Goal: Task Accomplishment & Management: Manage account settings

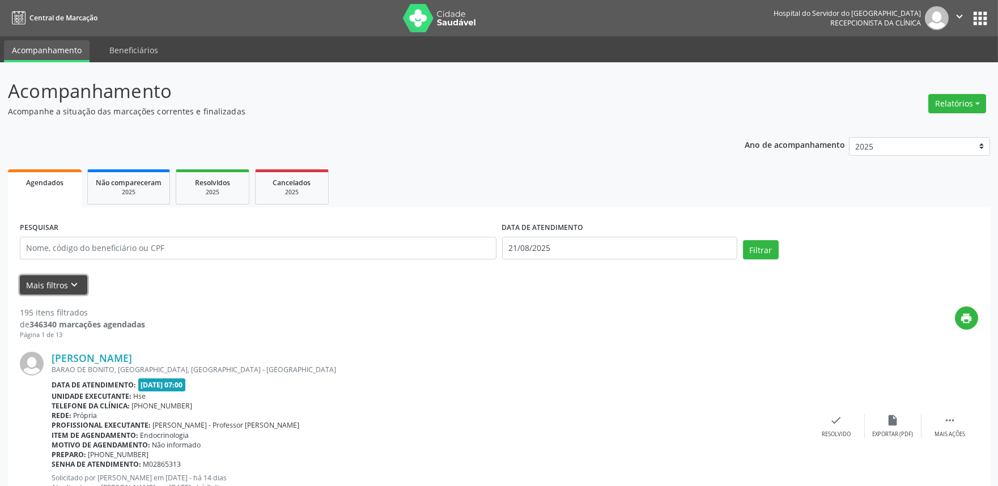
click at [75, 284] on icon "keyboard_arrow_down" at bounding box center [75, 285] width 12 height 12
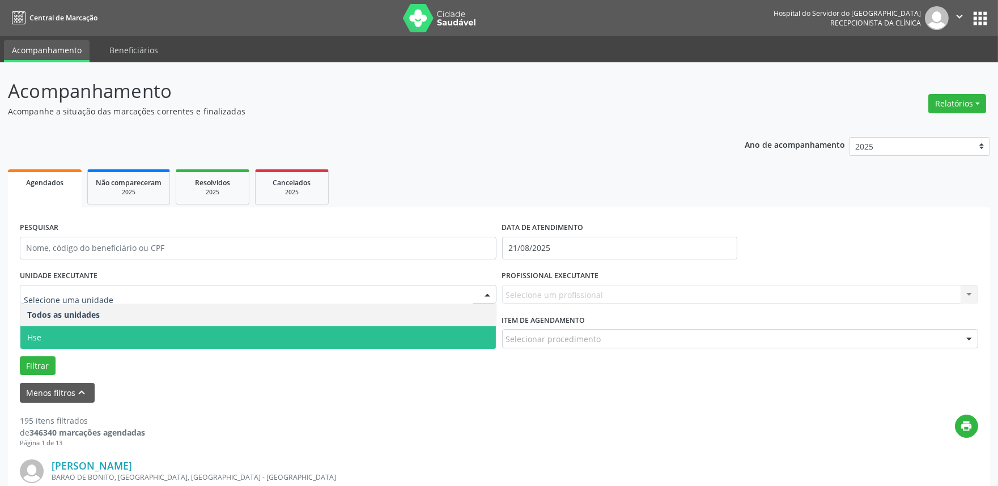
click at [84, 332] on span "Hse" at bounding box center [258, 338] width 476 height 23
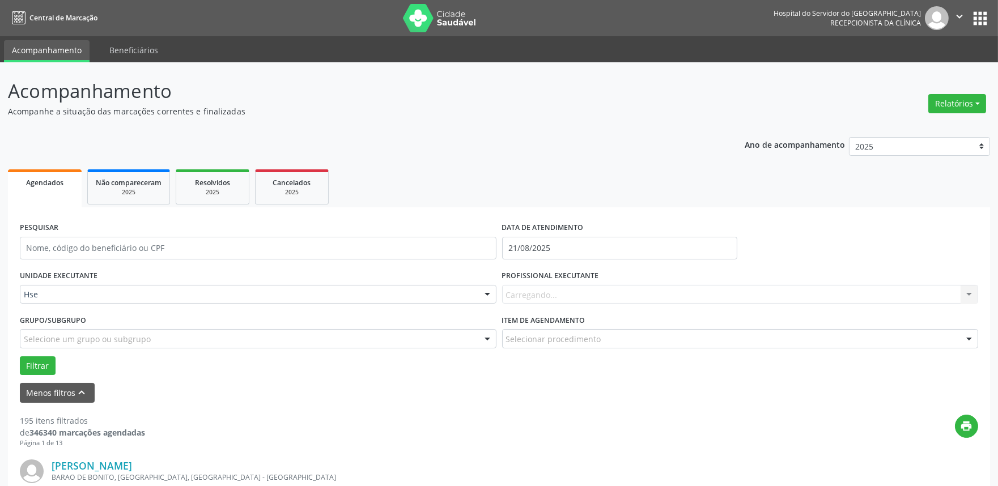
click at [583, 288] on div "Carregando... Nenhum resultado encontrado para: " " Não há nenhuma opção para s…" at bounding box center [740, 294] width 477 height 19
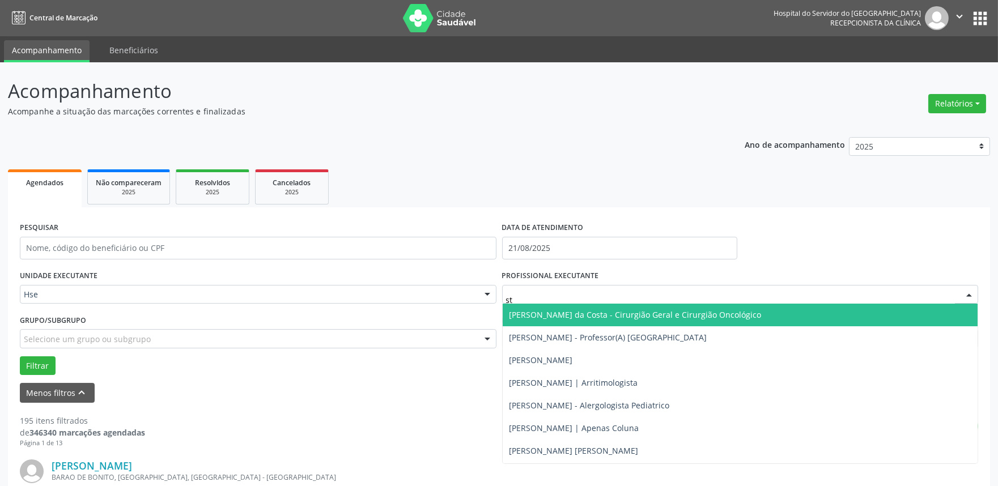
type input "ste"
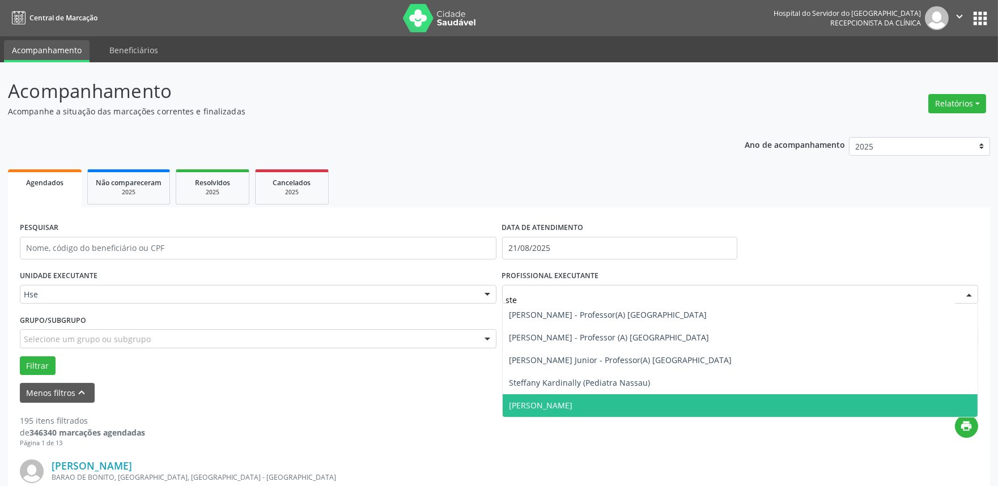
click at [573, 403] on span "[PERSON_NAME]" at bounding box center [541, 405] width 63 height 11
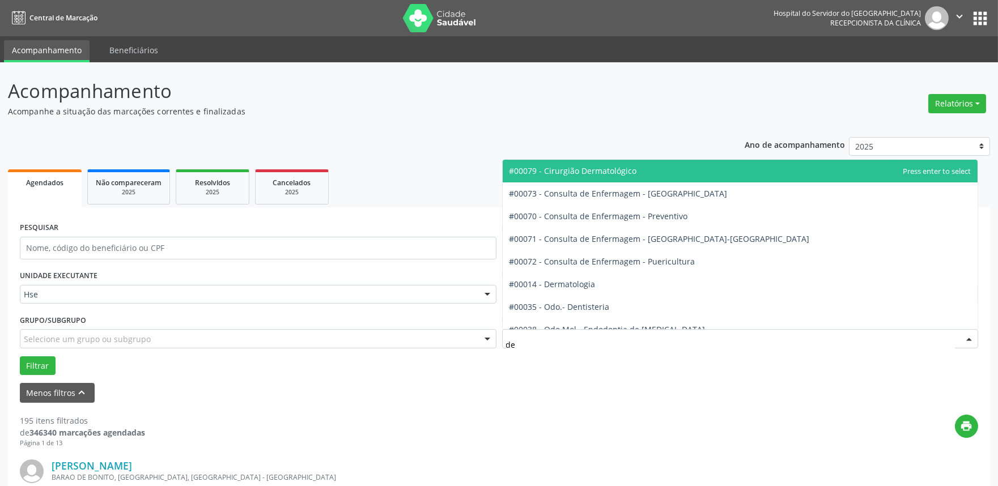
type input "der"
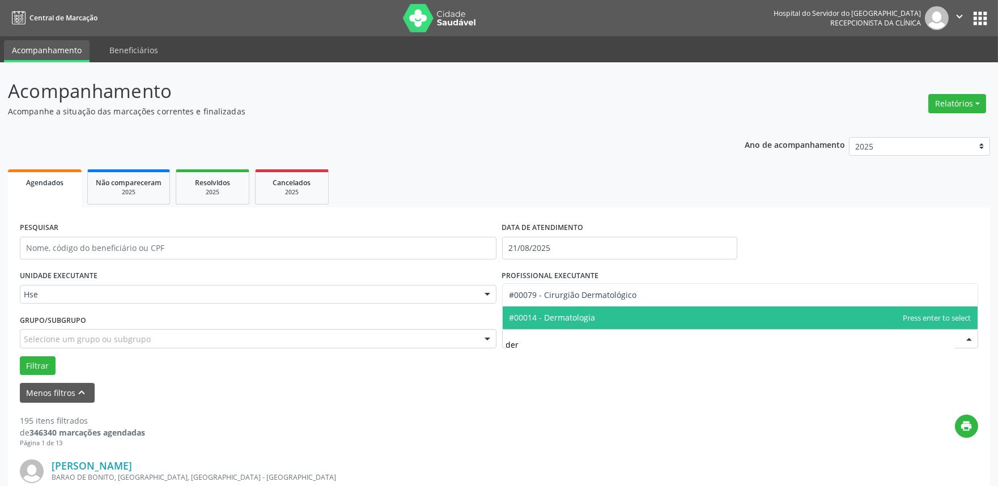
click at [579, 313] on span "#00014 - Dermatologia" at bounding box center [553, 317] width 86 height 11
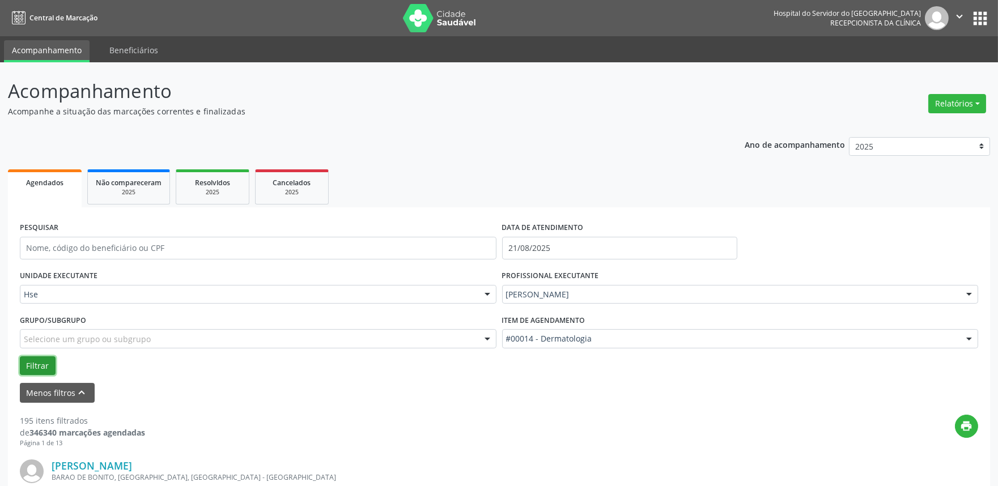
click at [43, 360] on button "Filtrar" at bounding box center [38, 366] width 36 height 19
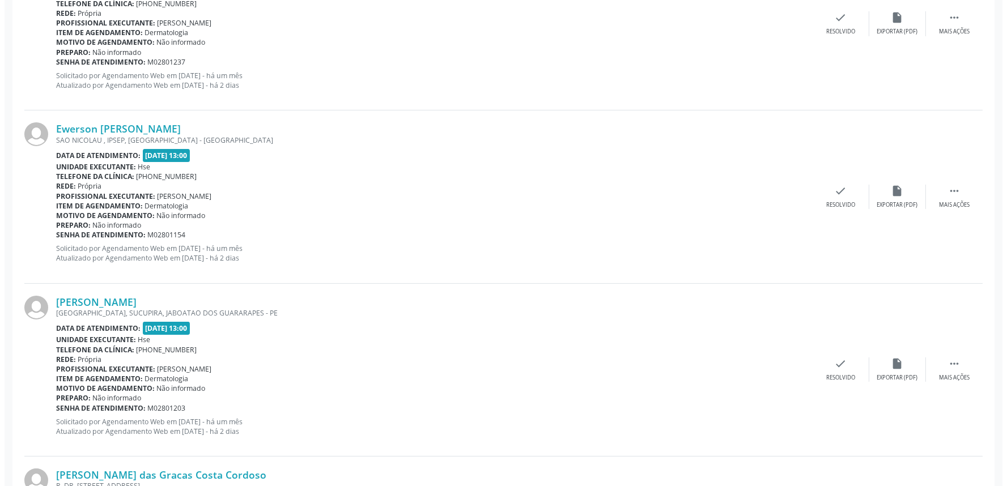
scroll to position [756, 0]
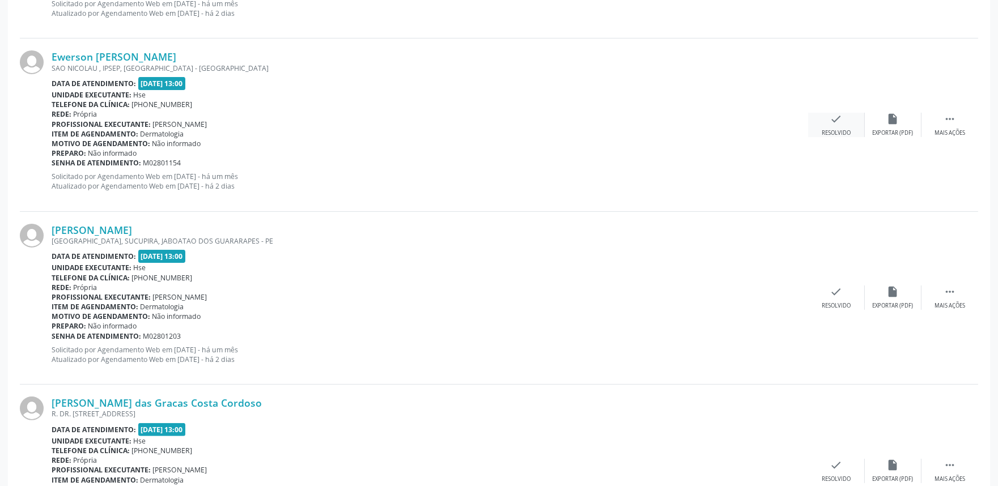
click at [837, 124] on icon "check" at bounding box center [837, 119] width 12 height 12
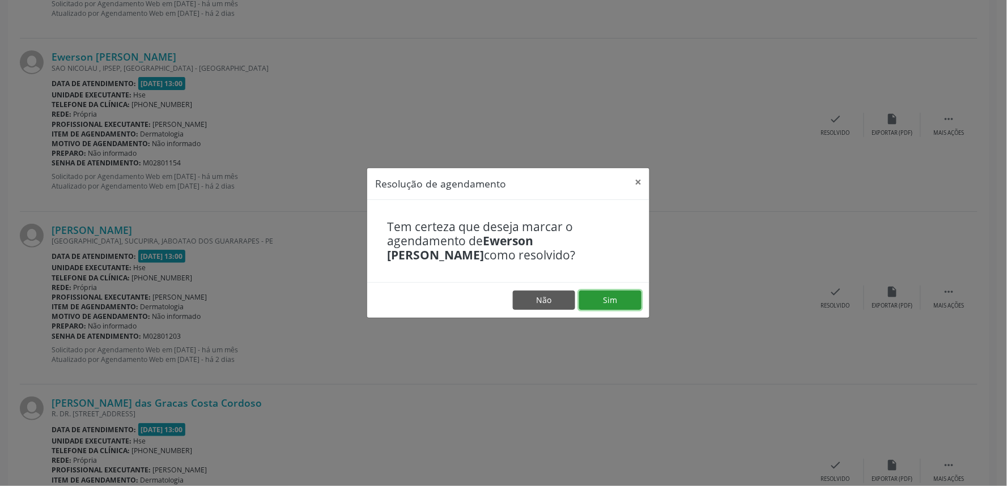
click at [598, 300] on button "Sim" at bounding box center [610, 300] width 62 height 19
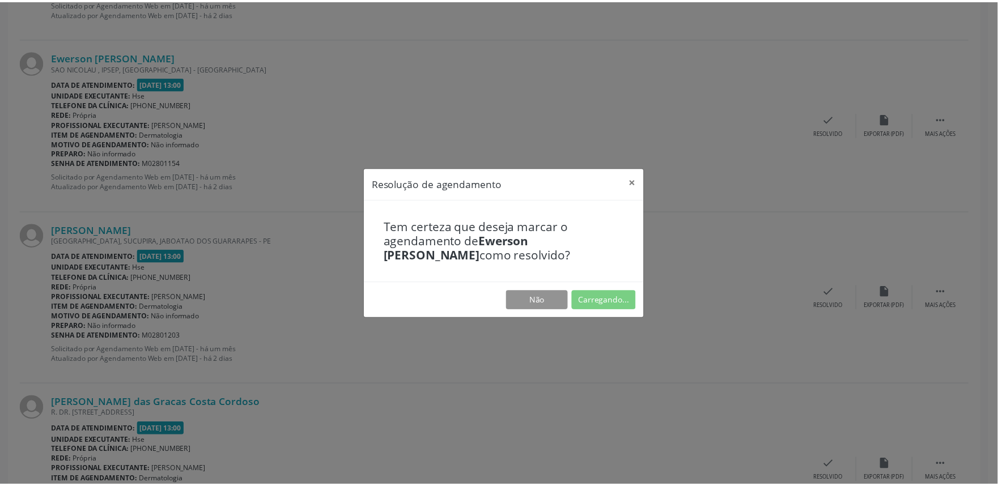
scroll to position [0, 0]
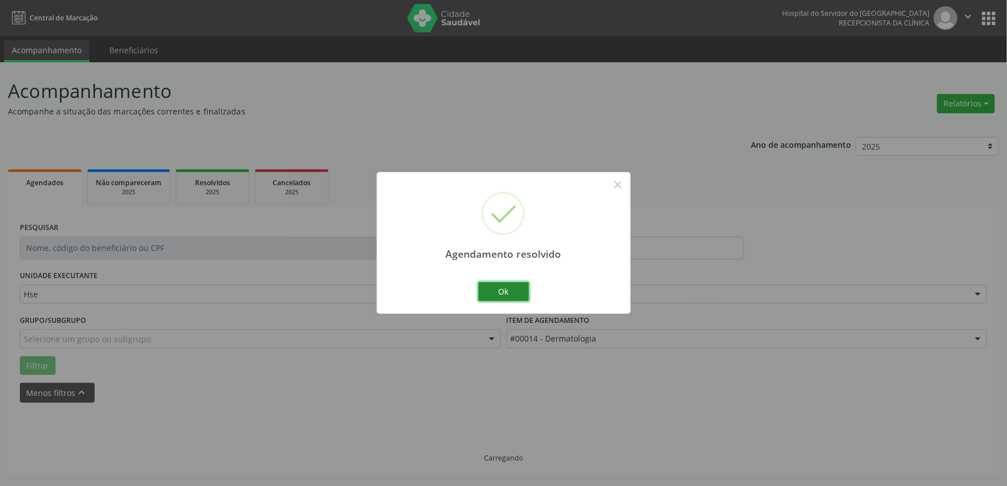
click at [518, 288] on button "Ok" at bounding box center [504, 291] width 51 height 19
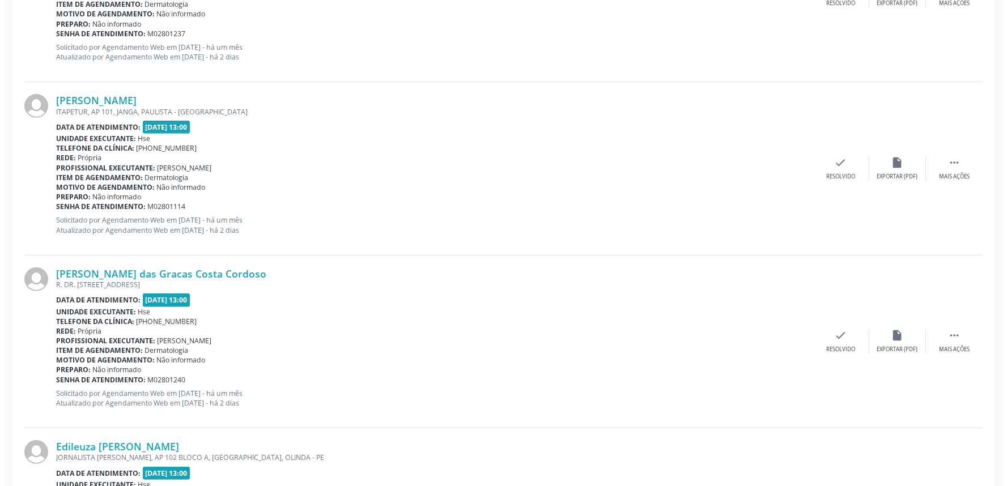
scroll to position [1637, 0]
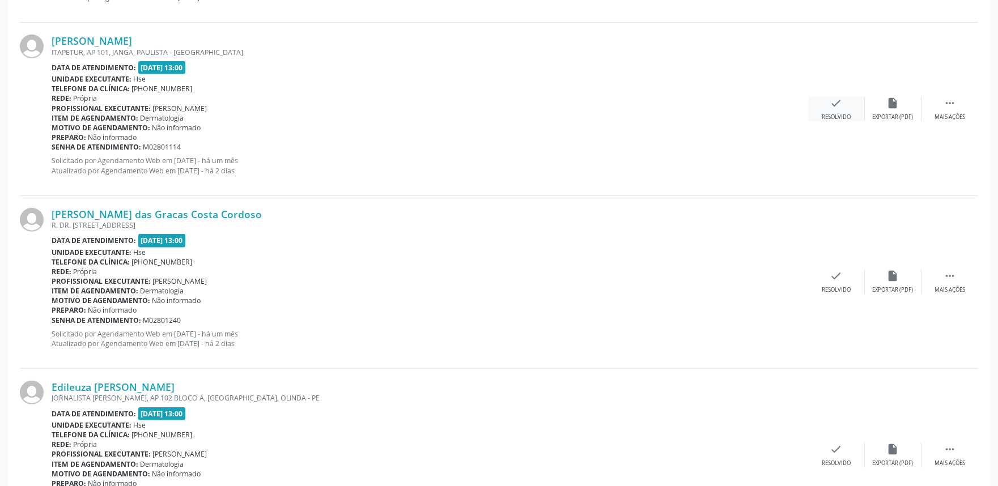
click at [842, 109] on div "check Resolvido" at bounding box center [836, 109] width 57 height 24
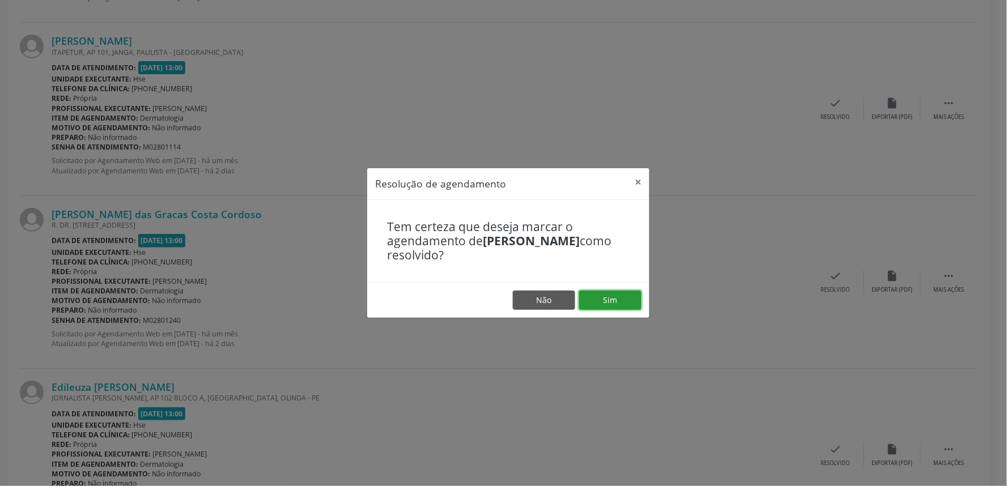
click at [617, 304] on button "Sim" at bounding box center [610, 300] width 62 height 19
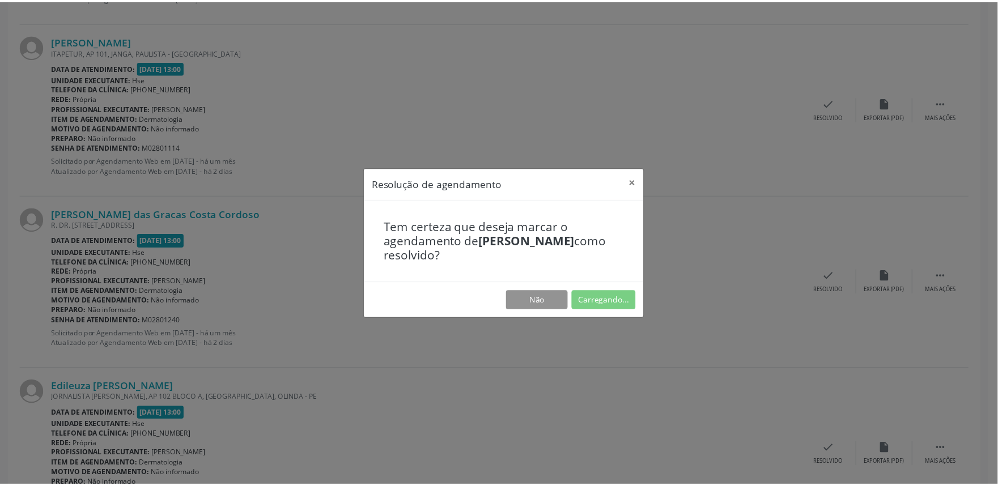
scroll to position [0, 0]
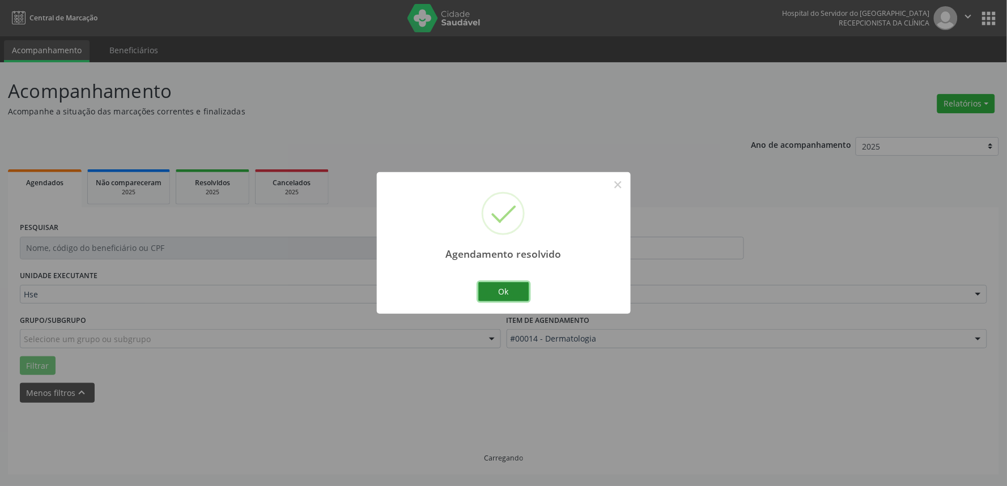
click at [518, 287] on button "Ok" at bounding box center [504, 291] width 51 height 19
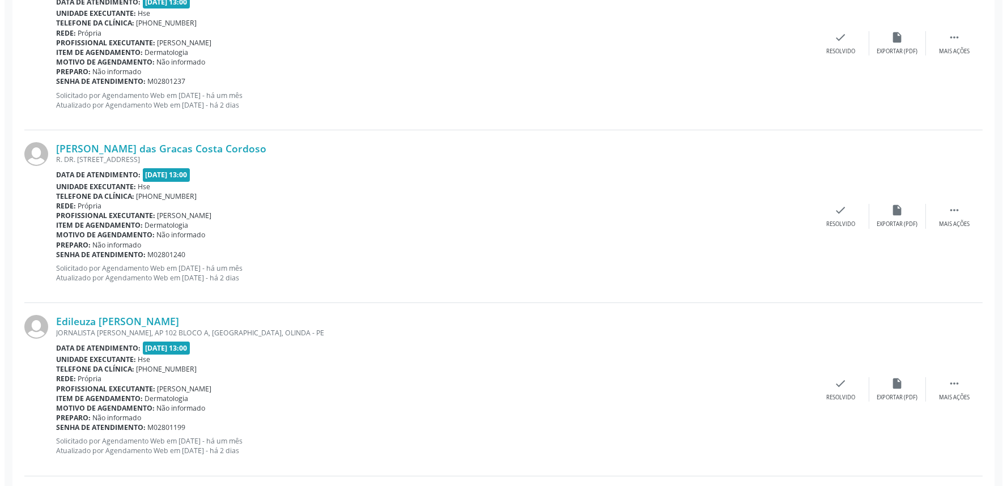
scroll to position [511, 0]
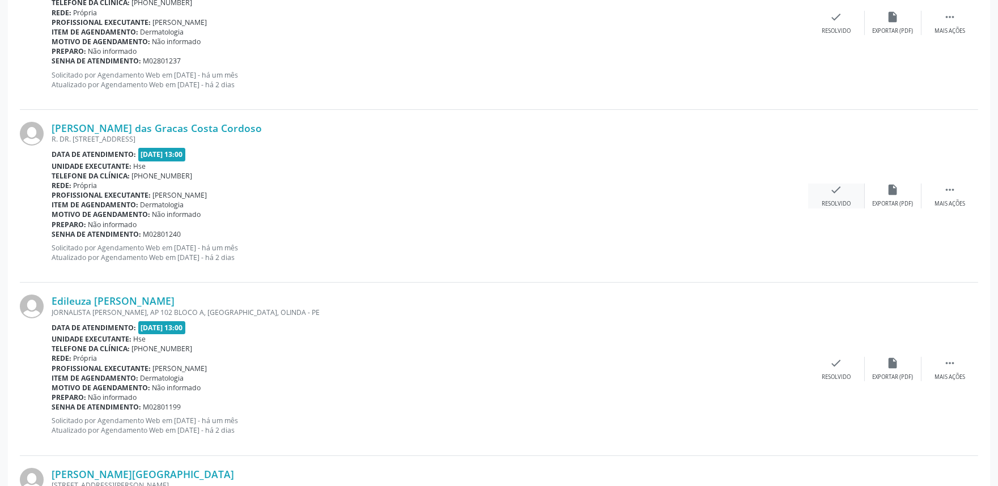
click at [824, 196] on div "check Resolvido" at bounding box center [836, 196] width 57 height 24
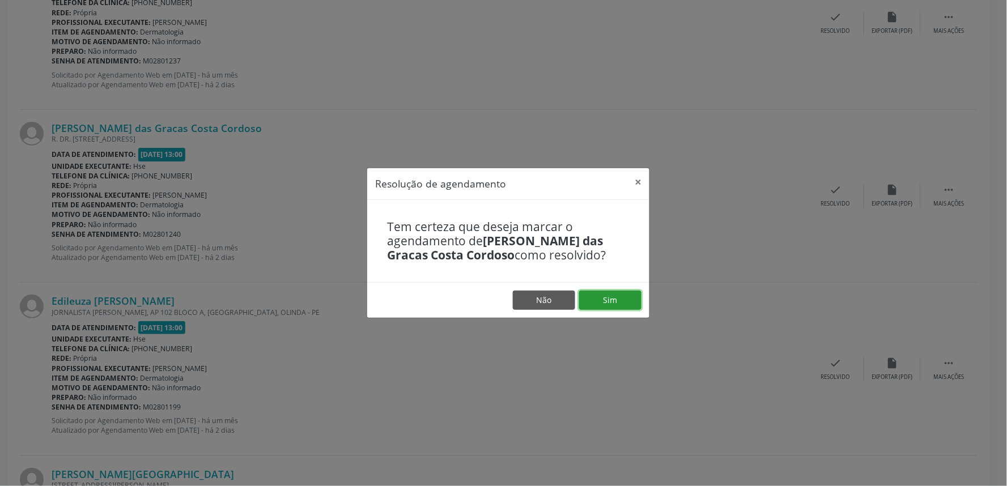
click at [627, 294] on button "Sim" at bounding box center [610, 300] width 62 height 19
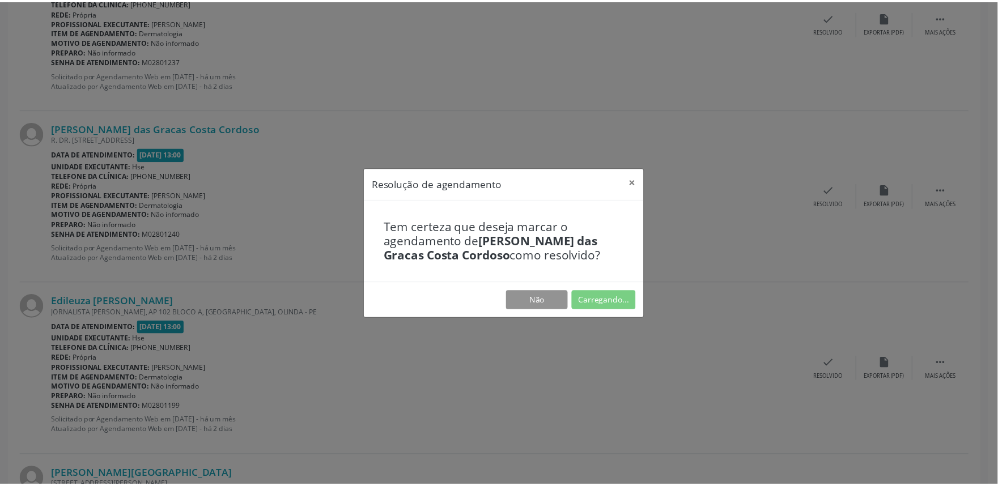
scroll to position [0, 0]
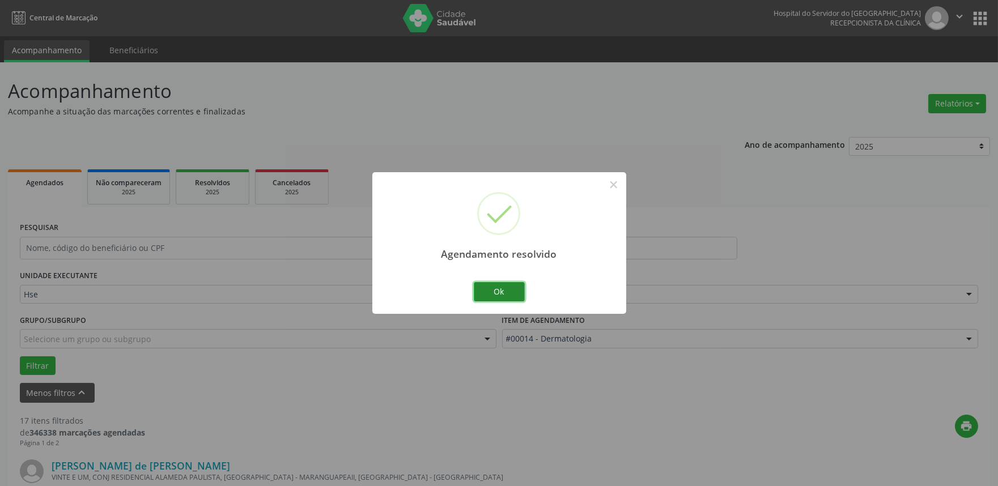
click at [497, 289] on button "Ok" at bounding box center [499, 291] width 51 height 19
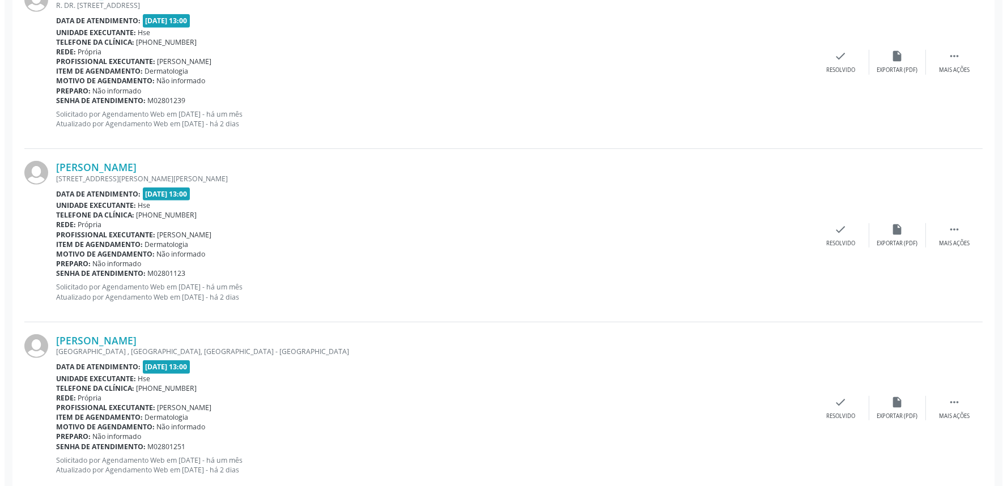
scroll to position [1512, 0]
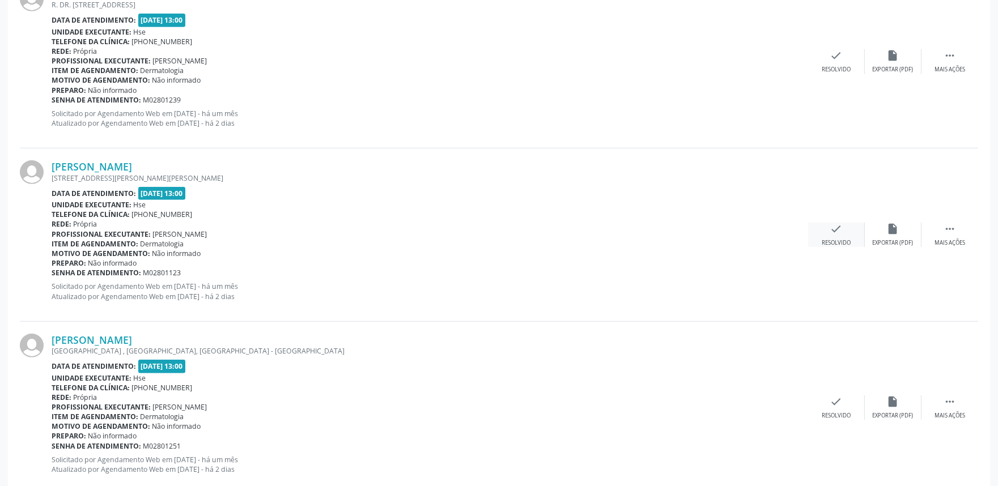
click at [834, 235] on div "check Resolvido" at bounding box center [836, 235] width 57 height 24
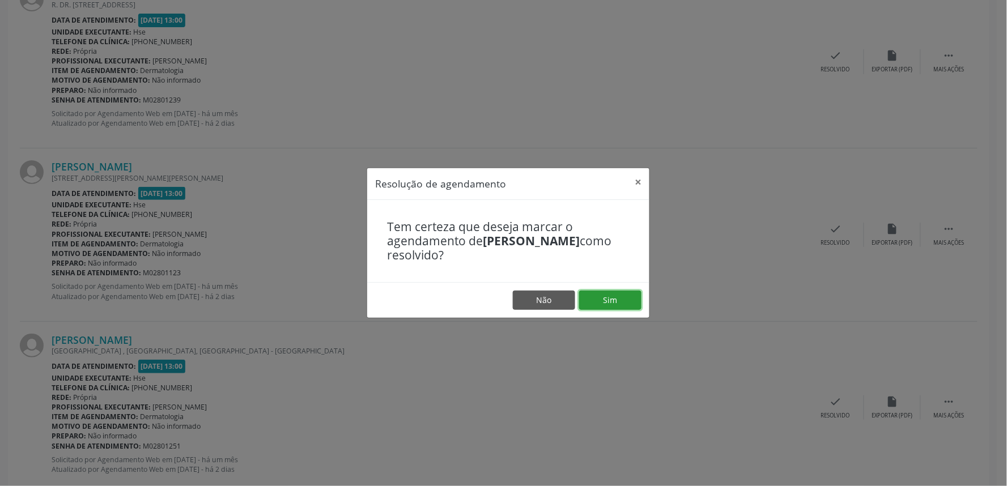
click at [611, 297] on button "Sim" at bounding box center [610, 300] width 62 height 19
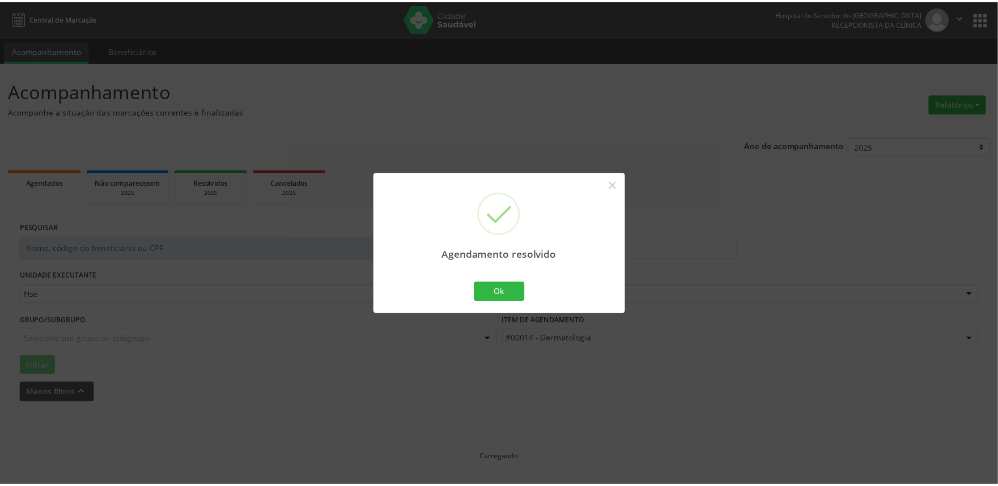
scroll to position [0, 0]
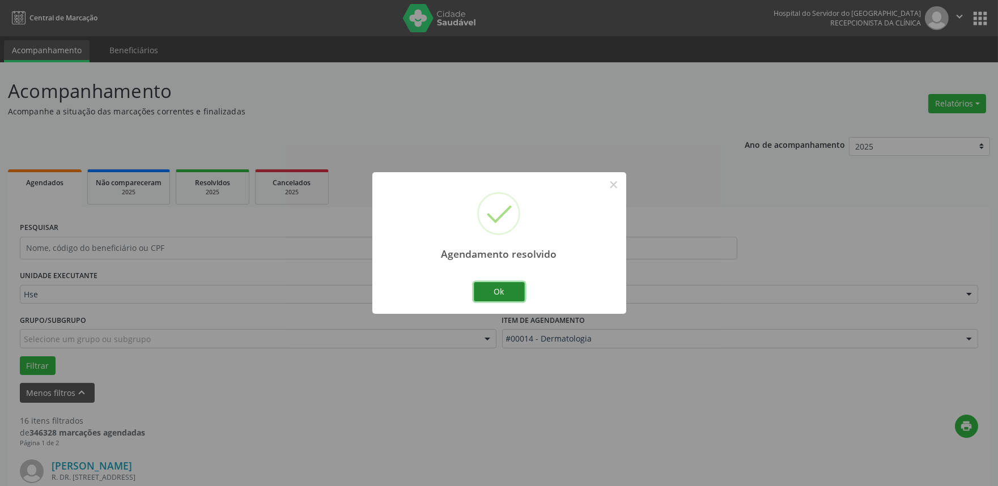
click at [512, 290] on button "Ok" at bounding box center [499, 291] width 51 height 19
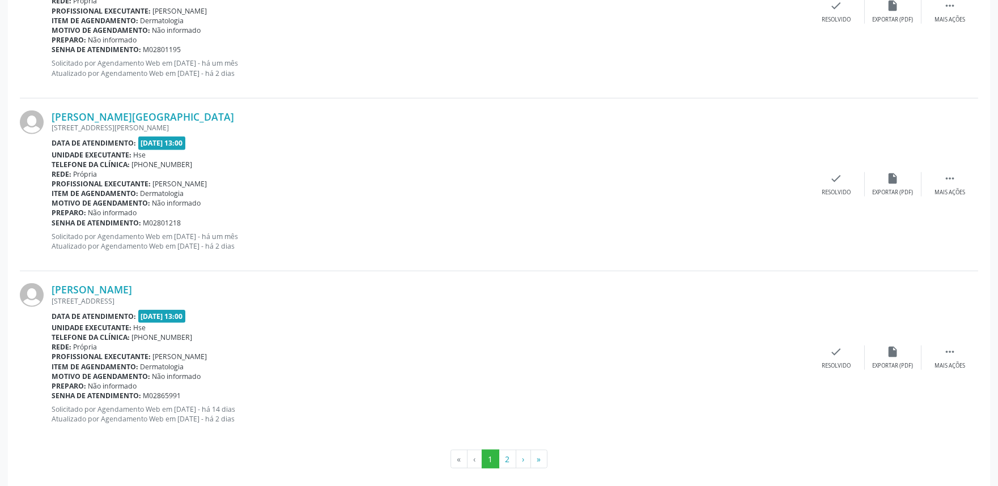
scroll to position [2610, 0]
